Goal: Book appointment/travel/reservation

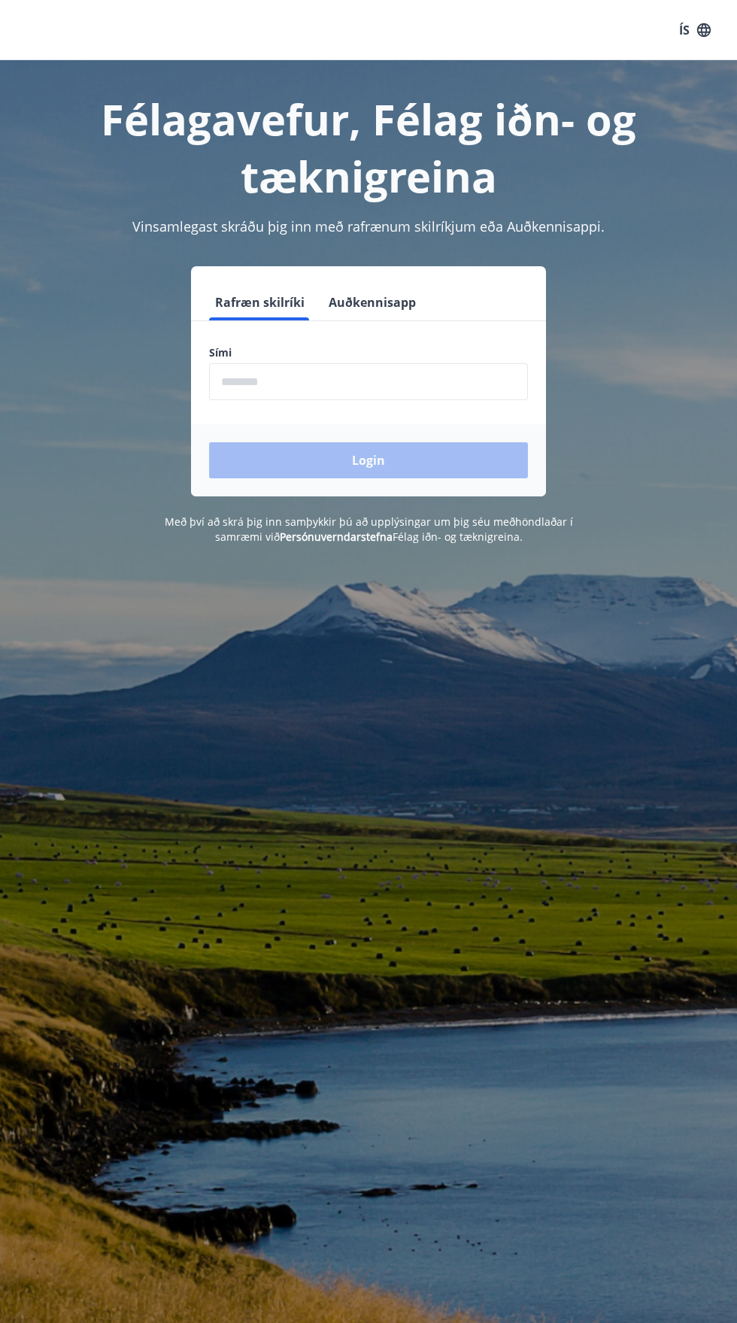
click at [442, 379] on input "phone" at bounding box center [368, 381] width 319 height 37
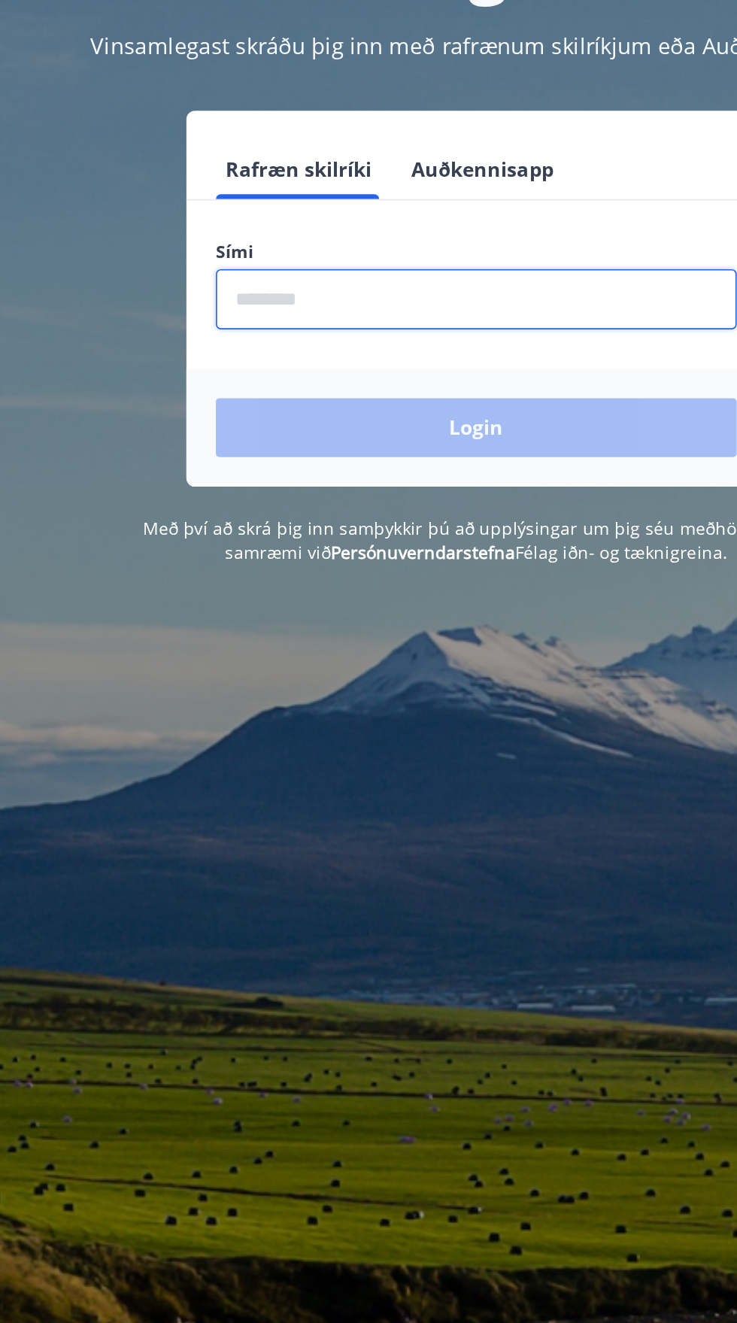
type input "********"
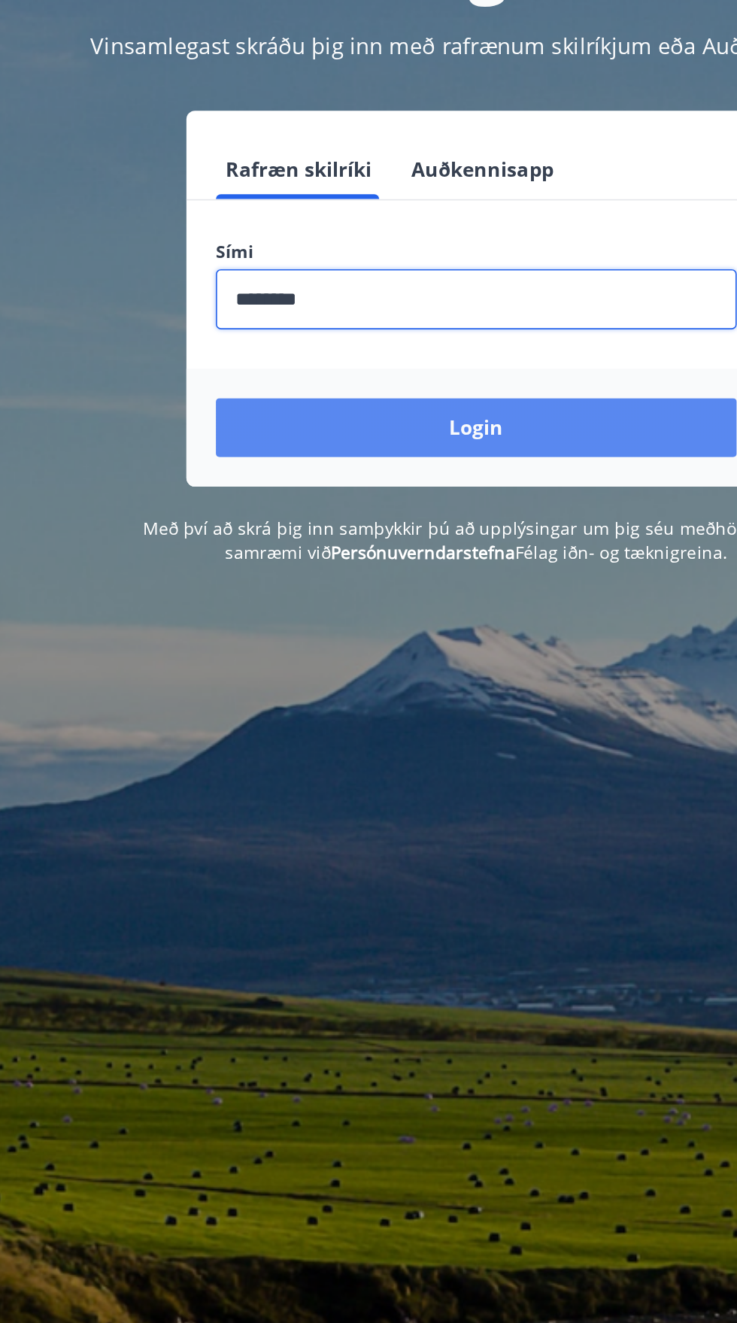
click at [433, 469] on button "Login" at bounding box center [368, 460] width 319 height 36
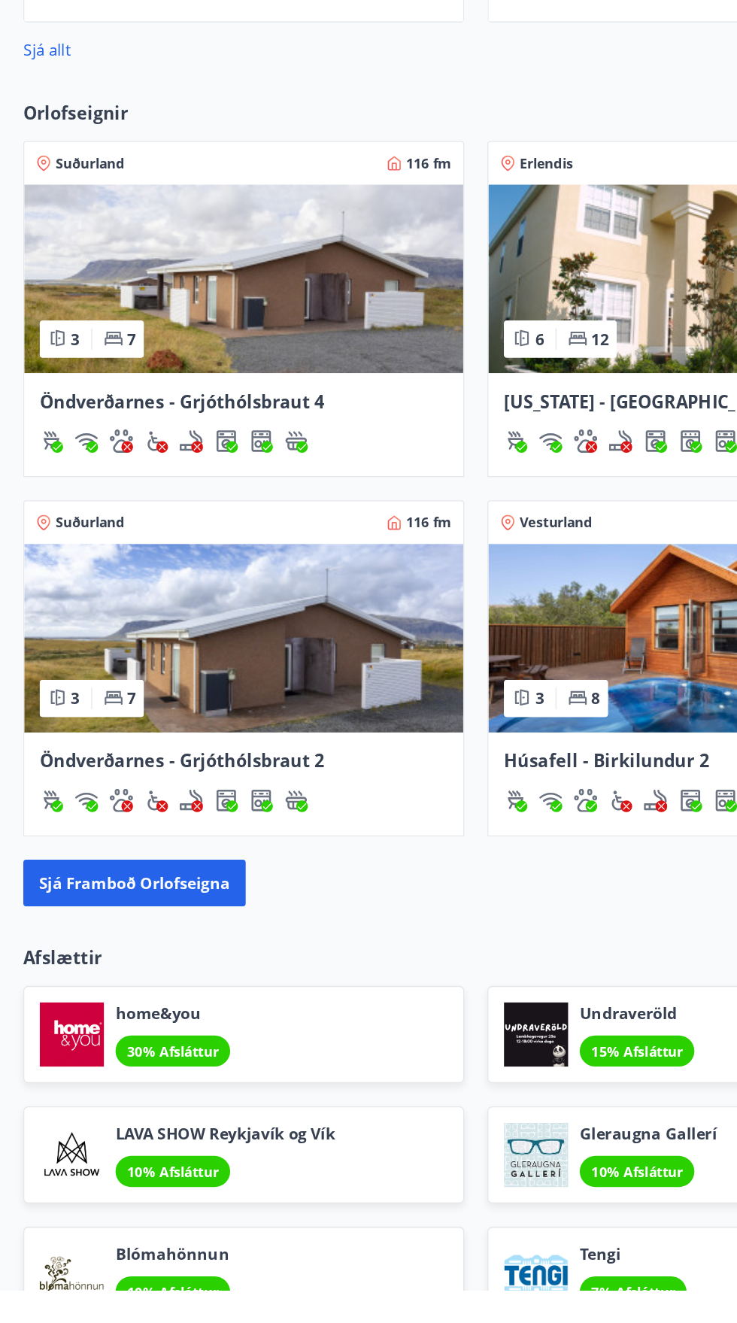
scroll to position [872, 0]
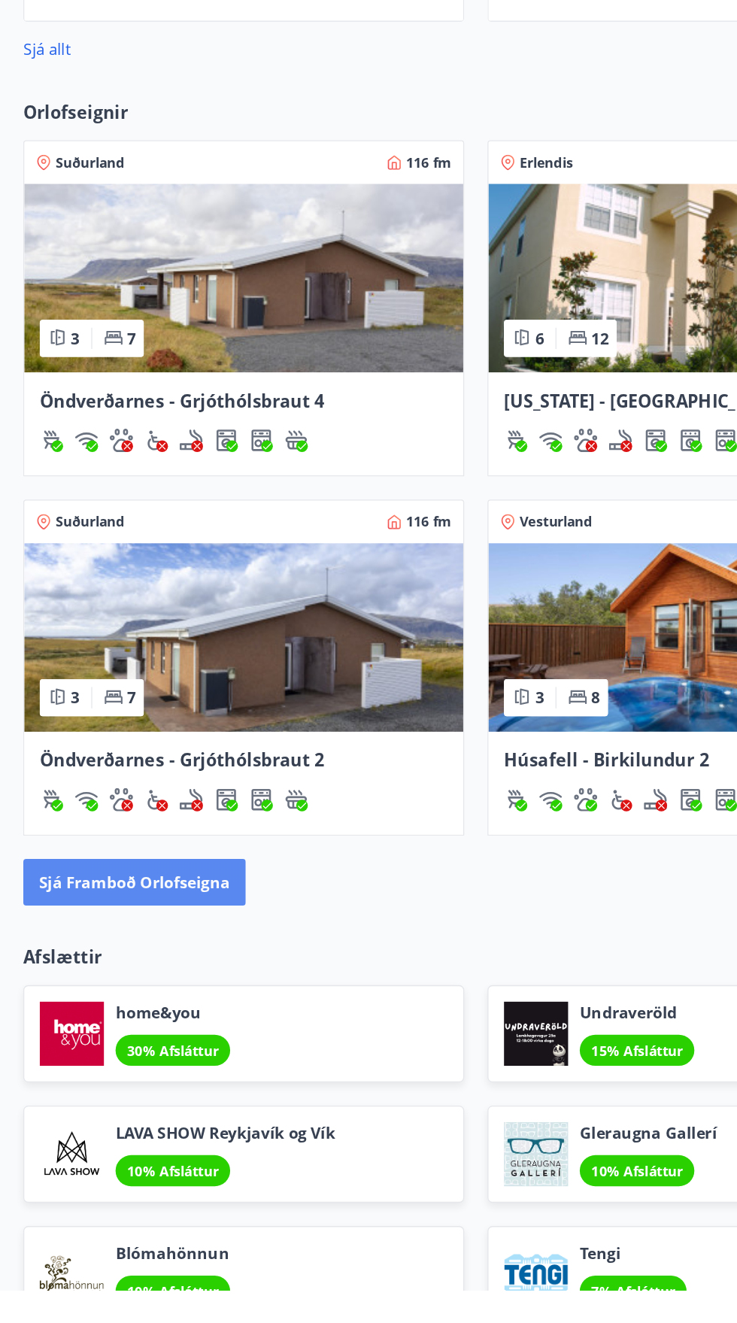
click at [150, 1024] on button "Sjá framboð orlofseigna" at bounding box center [104, 1007] width 172 height 36
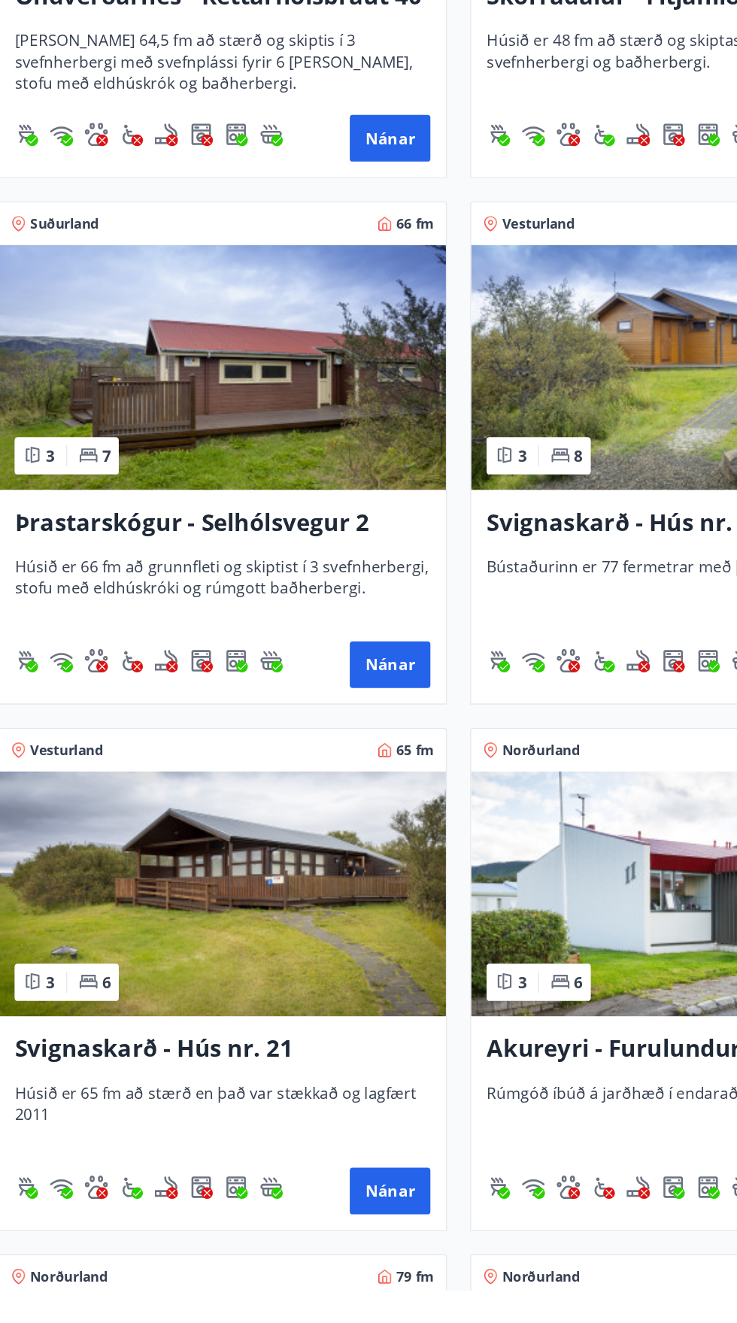
scroll to position [4755, 0]
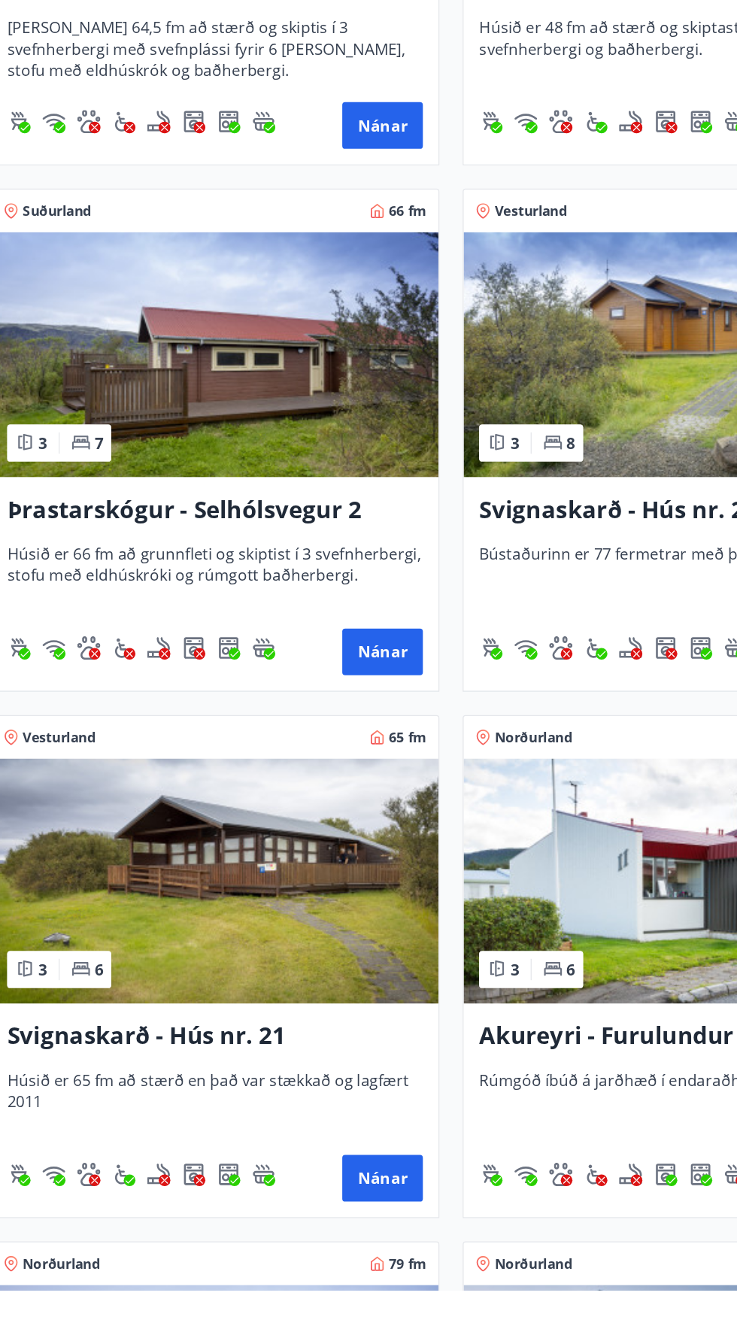
click at [205, 1130] on h3 "Svignaskarð - Hús nr. 21" at bounding box center [186, 1126] width 322 height 27
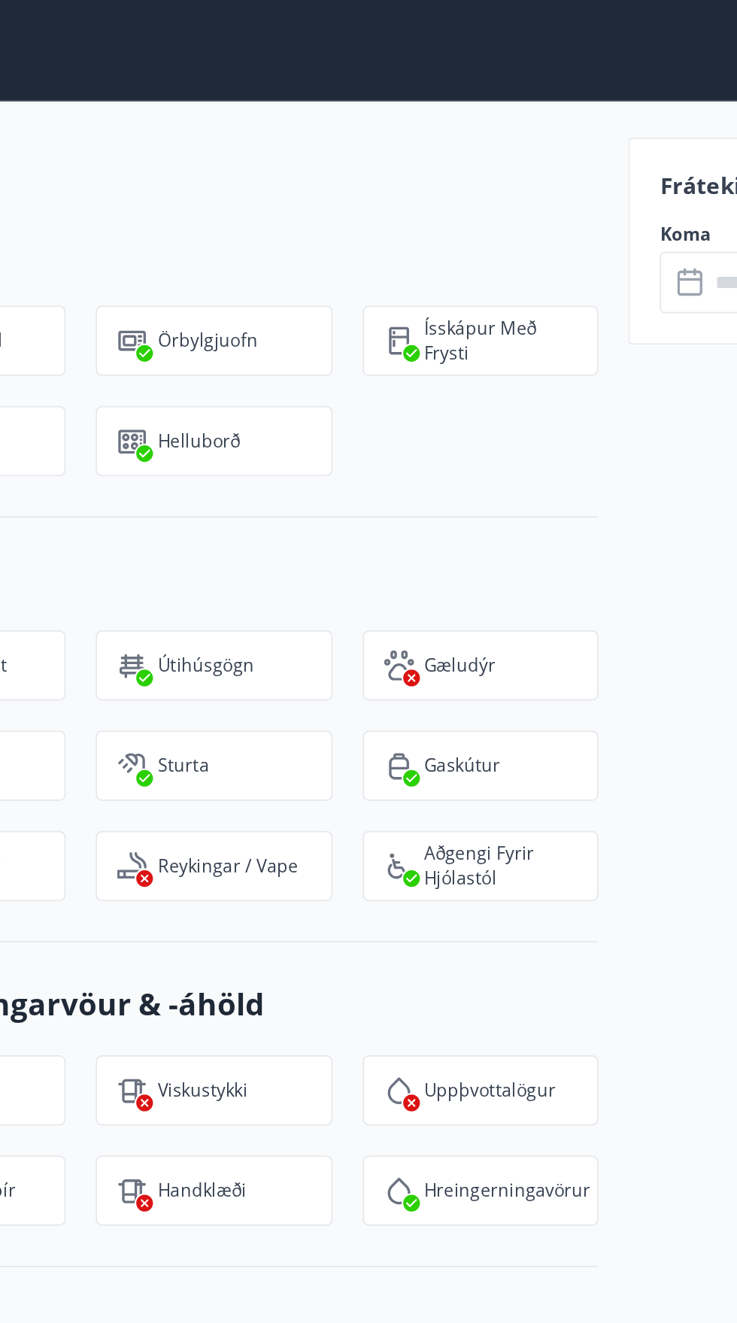
scroll to position [1224, 0]
